Goal: Find specific page/section: Find specific page/section

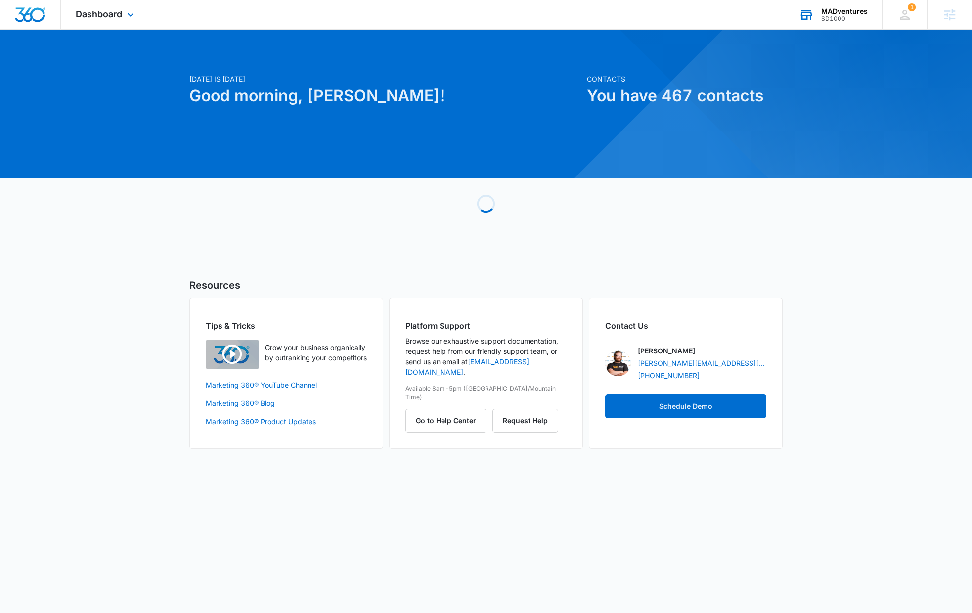
click at [856, 11] on div "MADventures" at bounding box center [844, 11] width 46 height 8
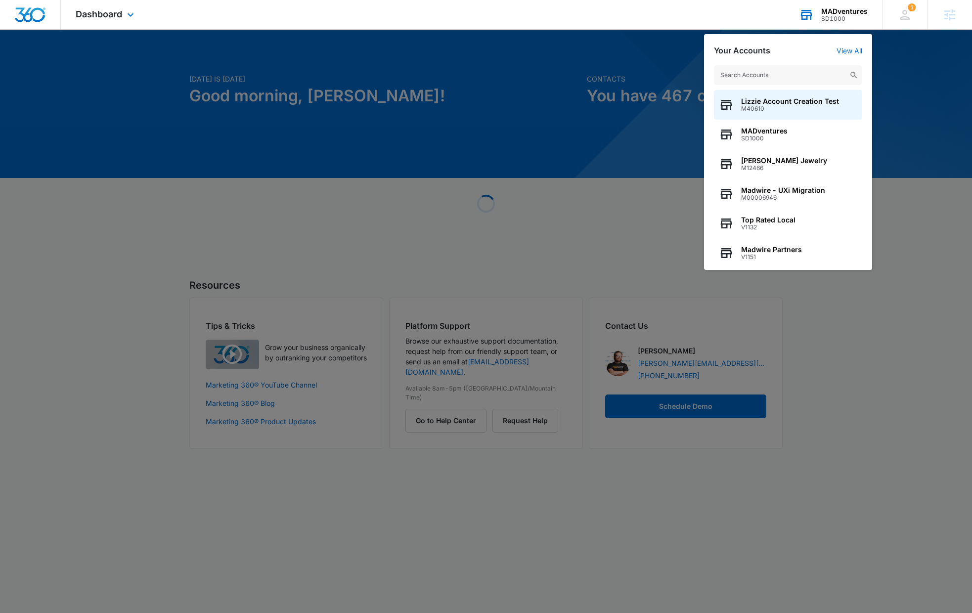
click at [804, 71] on input "text" at bounding box center [788, 75] width 148 height 20
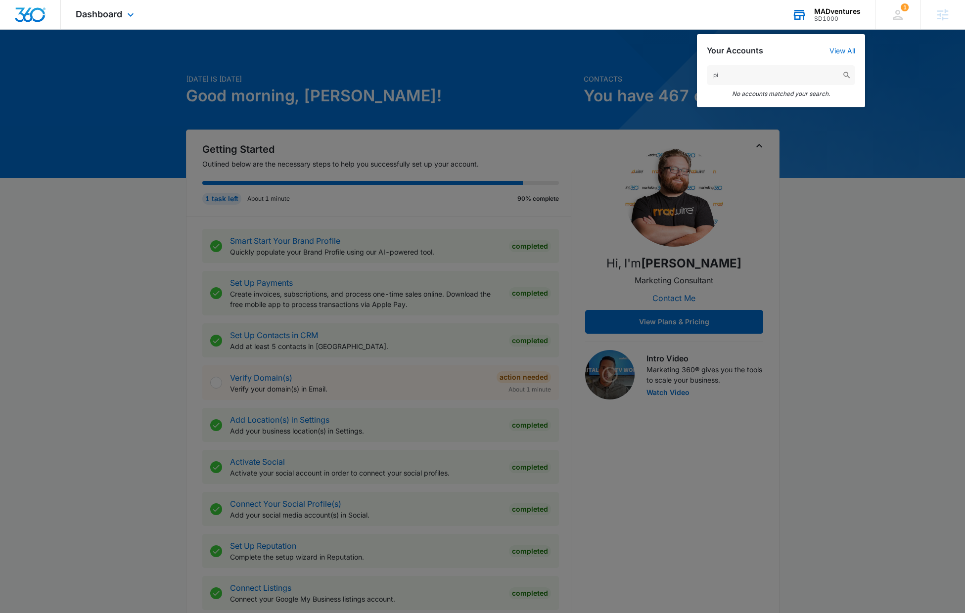
type input "p"
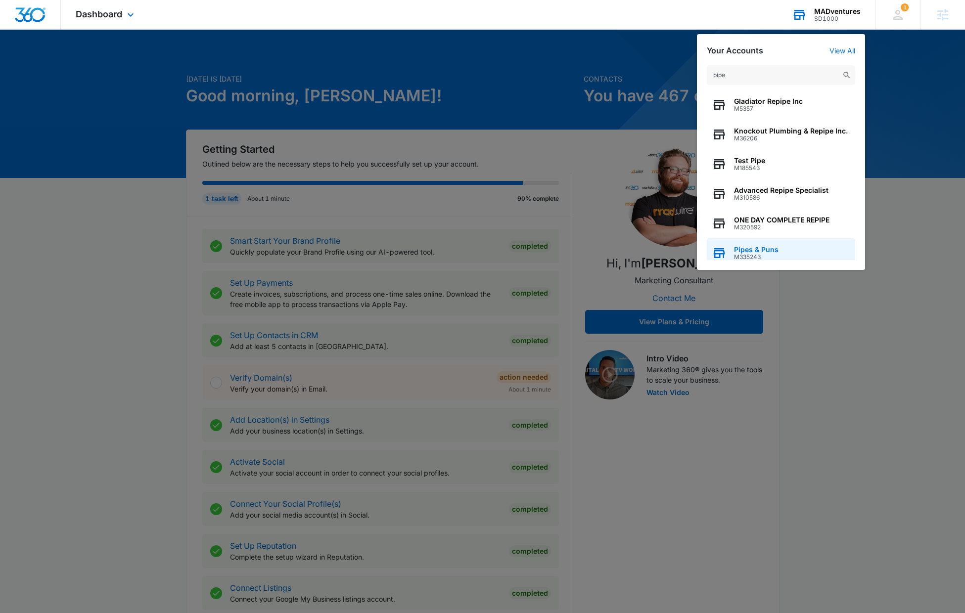
type input "pipe"
click at [767, 254] on span "M335243" at bounding box center [756, 257] width 44 height 7
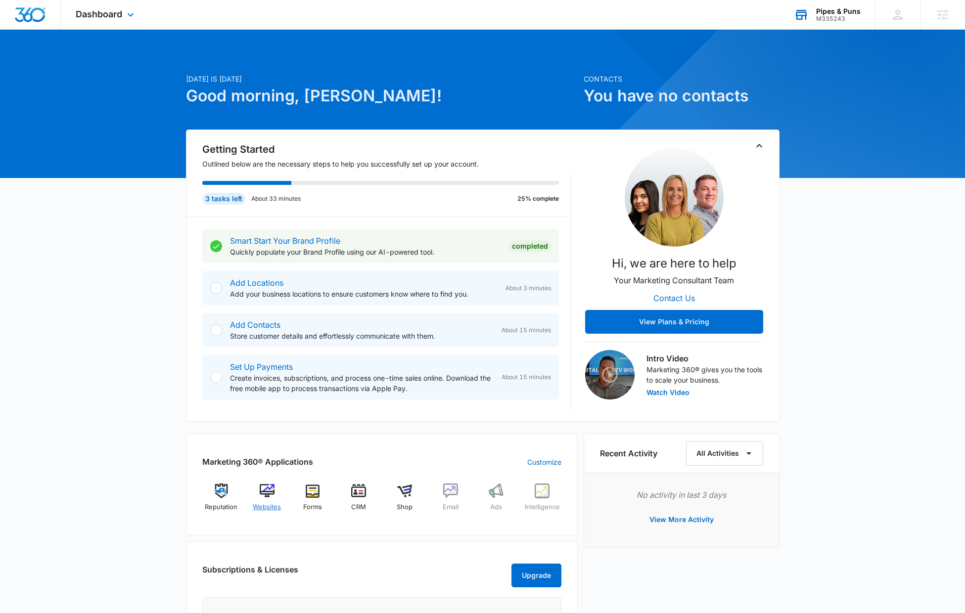
click at [276, 495] on div "Websites" at bounding box center [267, 502] width 38 height 36
